Goal: Navigation & Orientation: Understand site structure

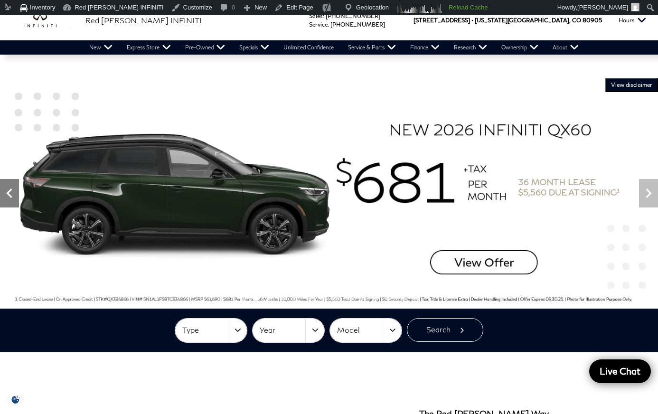
click at [18, 186] on icon "Previous" at bounding box center [9, 193] width 19 height 19
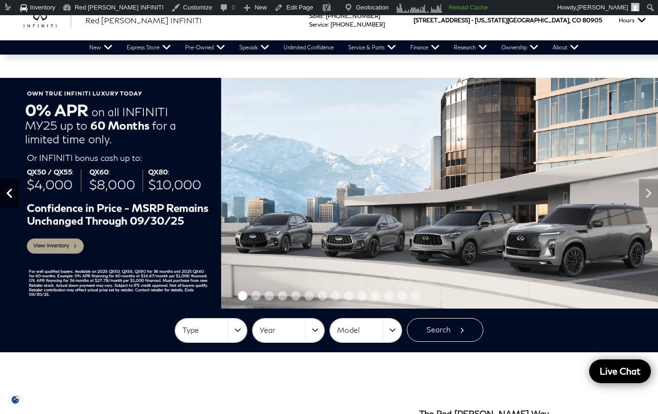
click at [15, 189] on icon "Previous" at bounding box center [9, 193] width 19 height 19
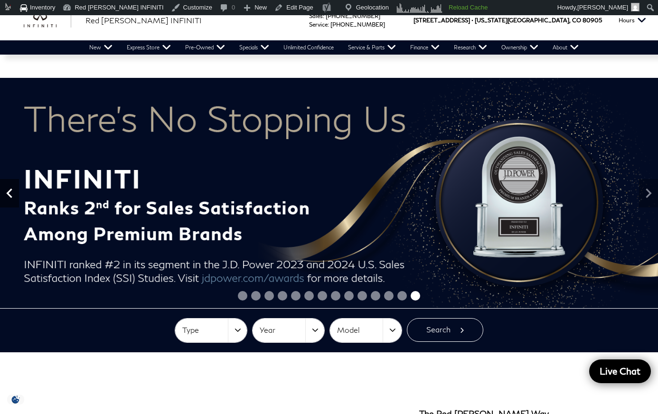
click at [15, 189] on icon "Previous" at bounding box center [9, 193] width 19 height 19
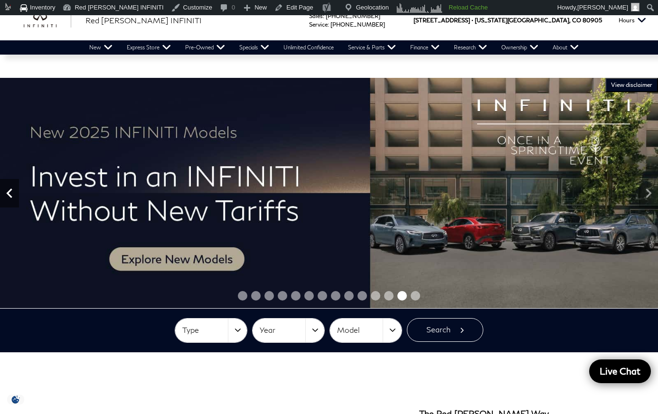
click at [15, 189] on icon "Previous" at bounding box center [9, 193] width 19 height 19
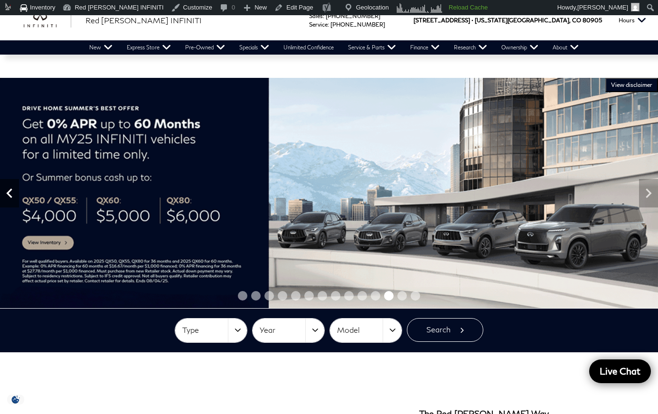
click at [15, 189] on icon "Previous" at bounding box center [9, 193] width 19 height 19
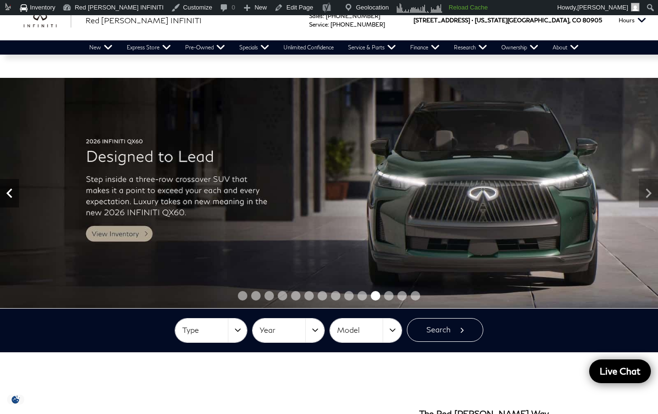
click at [15, 189] on icon "Previous" at bounding box center [9, 193] width 19 height 19
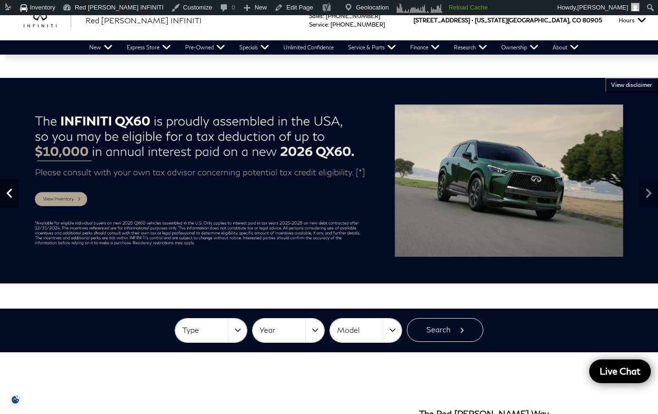
click at [15, 189] on icon "Previous" at bounding box center [9, 193] width 19 height 19
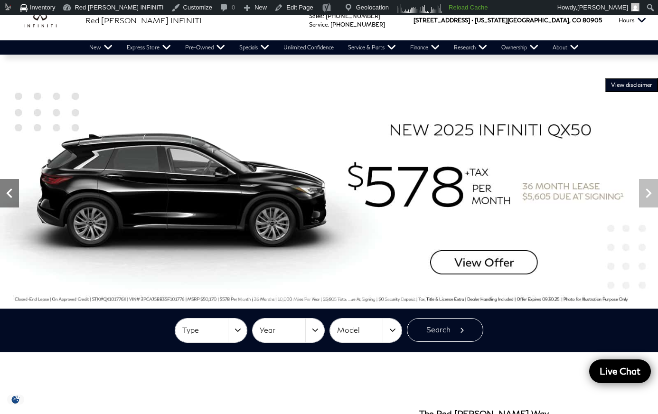
click at [15, 189] on icon "Previous" at bounding box center [9, 193] width 19 height 19
click at [11, 195] on icon "Previous" at bounding box center [9, 192] width 6 height 9
